Goal: Use online tool/utility: Utilize a website feature to perform a specific function

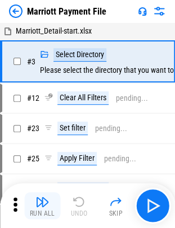
click at [45, 198] on img "button" at bounding box center [41, 201] width 13 height 13
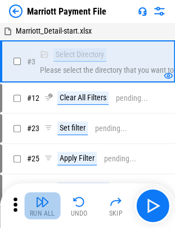
click at [50, 197] on button "Run All" at bounding box center [42, 205] width 36 height 27
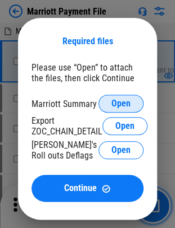
click at [127, 106] on span "Open" at bounding box center [120, 103] width 19 height 9
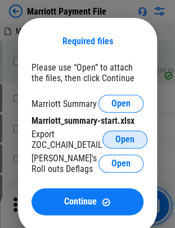
click at [143, 144] on button "Open" at bounding box center [124, 140] width 45 height 18
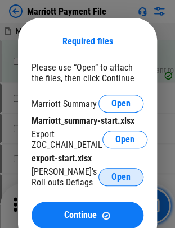
click at [122, 173] on button "Open" at bounding box center [120, 177] width 45 height 18
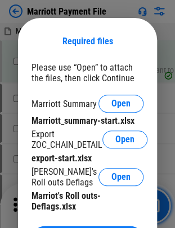
click at [77, 210] on div "Marriot's Roll outs-Deflags.xlsx" at bounding box center [87, 201] width 112 height 21
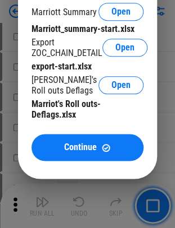
scroll to position [112, 0]
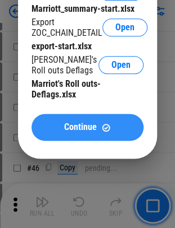
click at [72, 132] on span "Continue" at bounding box center [80, 127] width 33 height 9
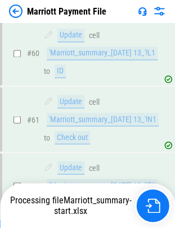
scroll to position [750, 0]
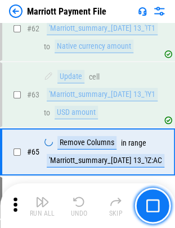
scroll to position [877, 0]
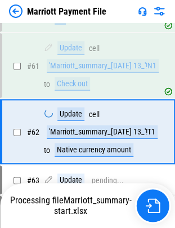
scroll to position [755, 0]
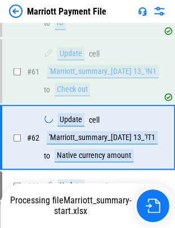
scroll to position [755, 0]
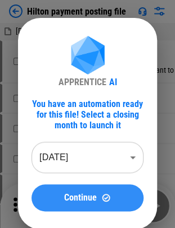
click at [75, 199] on span "Continue" at bounding box center [80, 198] width 33 height 9
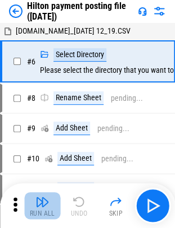
click at [49, 205] on button "Run All" at bounding box center [42, 205] width 36 height 27
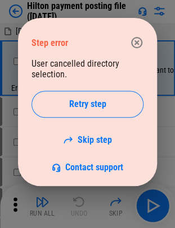
click at [141, 40] on icon "button" at bounding box center [136, 42] width 11 height 11
